Goal: Task Accomplishment & Management: Manage account settings

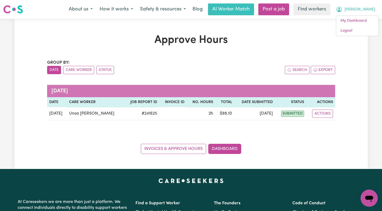
click at [351, 33] on link "Logout" at bounding box center [357, 31] width 42 height 10
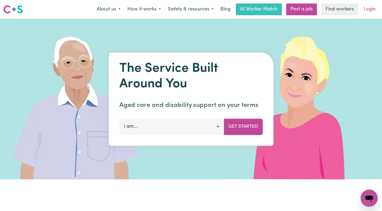
click at [365, 13] on link "Login" at bounding box center [370, 9] width 18 height 12
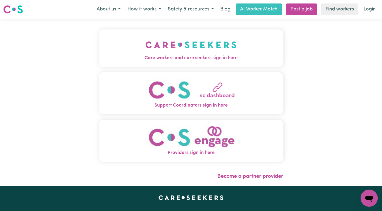
click at [177, 40] on img "Care workers and care seekers sign in here" at bounding box center [190, 45] width 91 height 20
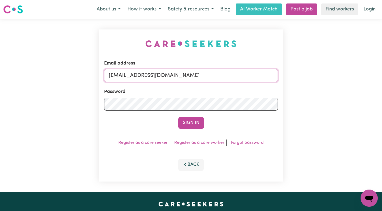
click at [133, 74] on input "[EMAIL_ADDRESS][DOMAIN_NAME]" at bounding box center [191, 75] width 174 height 13
click at [245, 76] on input "[EMAIL_ADDRESS][DOMAIN_NAME]" at bounding box center [191, 75] width 174 height 13
drag, startPoint x: 260, startPoint y: 76, endPoint x: 137, endPoint y: 75, distance: 122.7
click at [136, 75] on input "[EMAIL_ADDRESS][DOMAIN_NAME]" at bounding box center [191, 75] width 174 height 13
paste input "ClientRydeHOC"
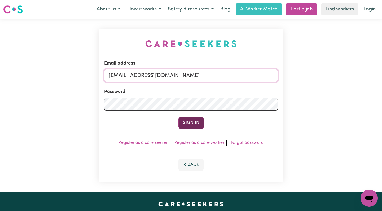
type input "[EMAIL_ADDRESS][DOMAIN_NAME]"
click at [185, 125] on button "Sign In" at bounding box center [191, 123] width 26 height 12
